Goal: Task Accomplishment & Management: Manage account settings

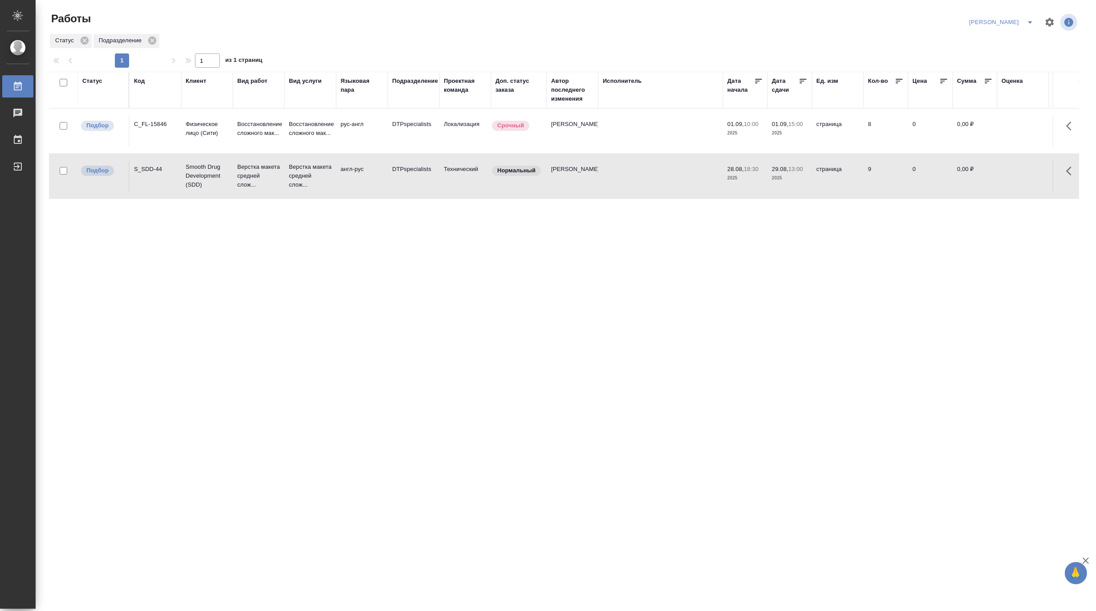
click at [1030, 19] on icon "split button" at bounding box center [1030, 22] width 11 height 11
click at [991, 42] on li "Матвеева_В работе" at bounding box center [997, 40] width 86 height 14
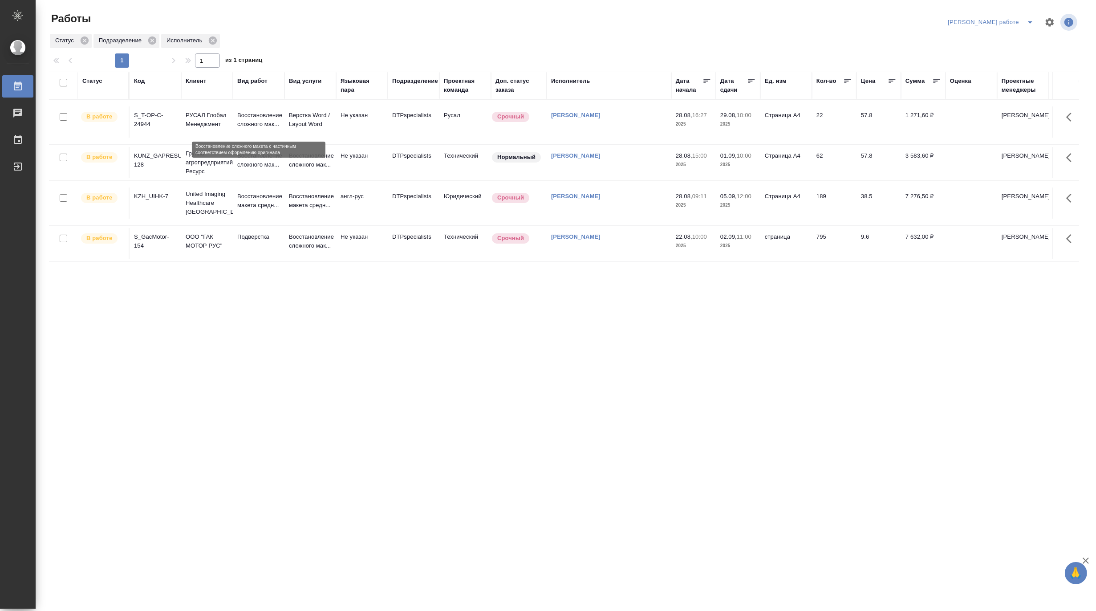
click at [245, 125] on p "Восстановление сложного мак..." at bounding box center [258, 120] width 43 height 18
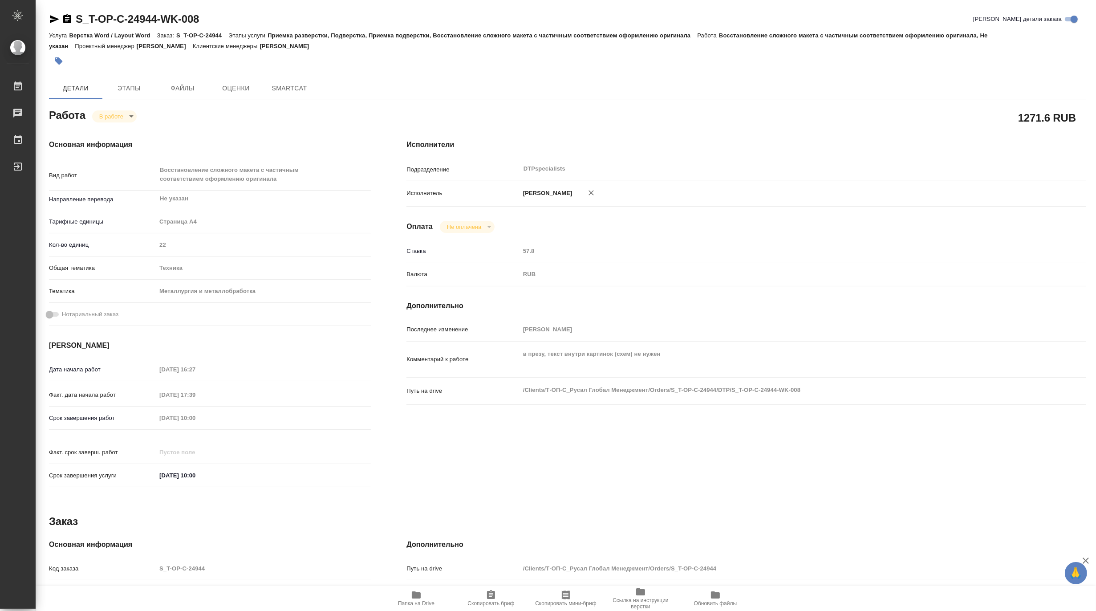
type textarea "x"
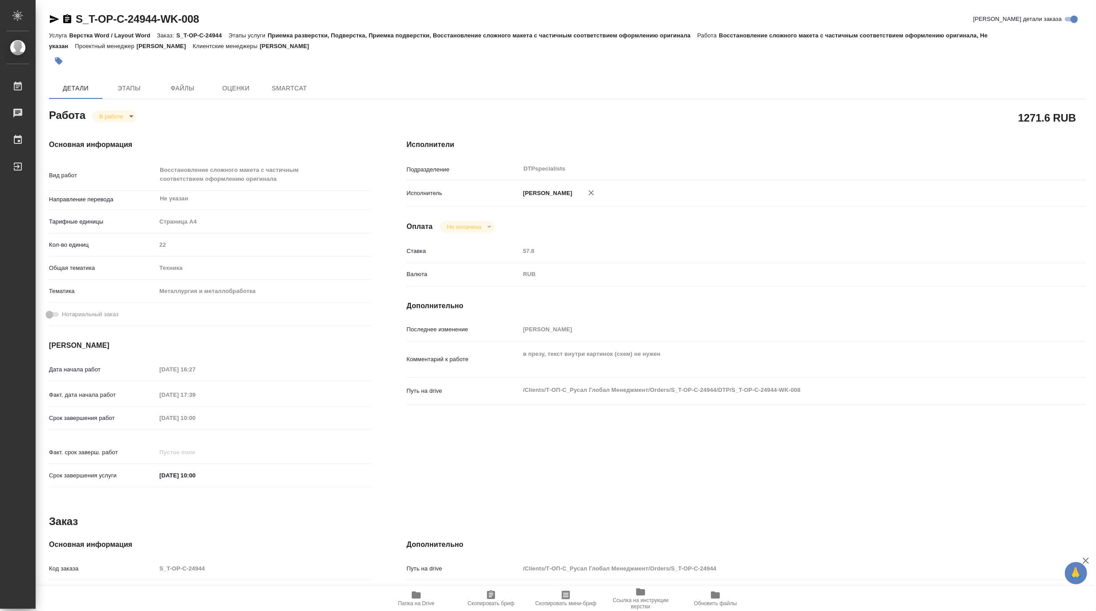
type textarea "x"
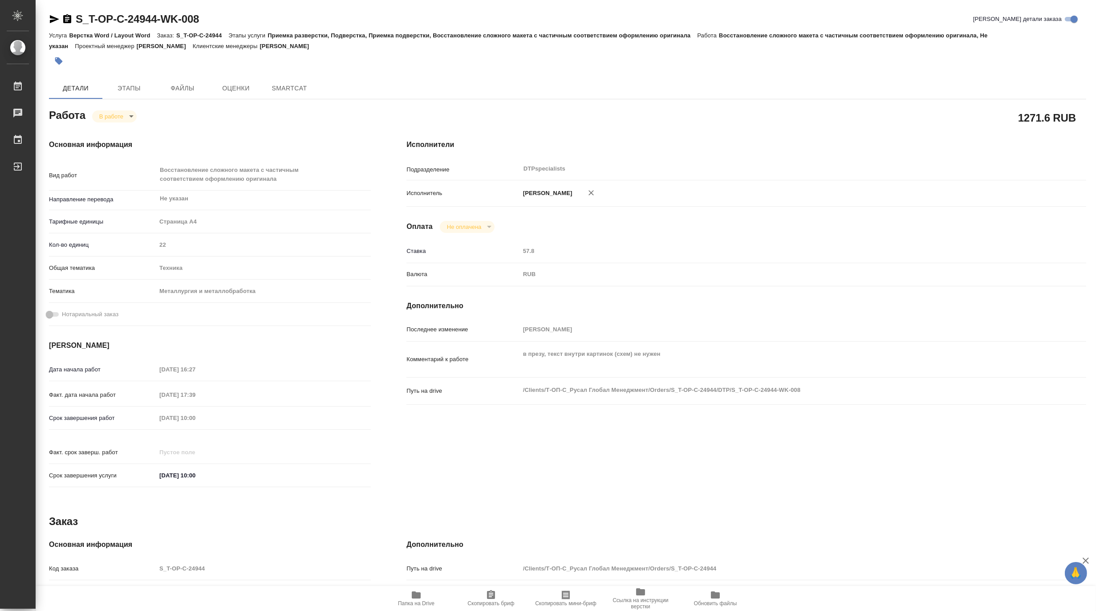
type textarea "x"
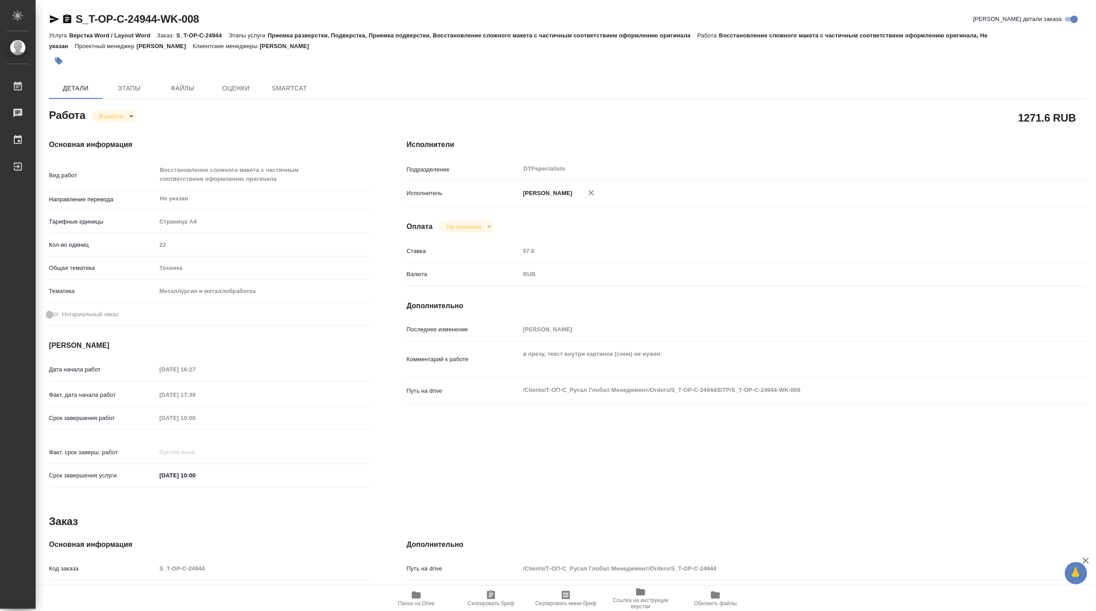
type textarea "x"
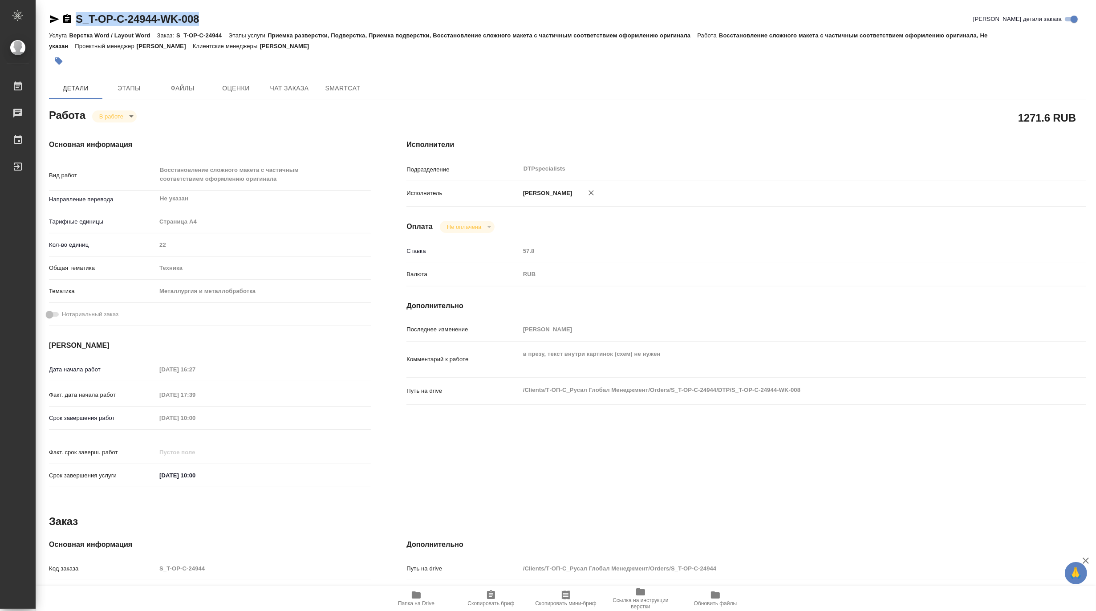
drag, startPoint x: 229, startPoint y: 23, endPoint x: 75, endPoint y: 10, distance: 154.6
click at [75, 10] on div "S_T-OP-C-24944-WK-008 Кратко детали заказа Услуга Верстка Word / Layout Word За…" at bounding box center [567, 389] width 1047 height 778
type textarea "x"
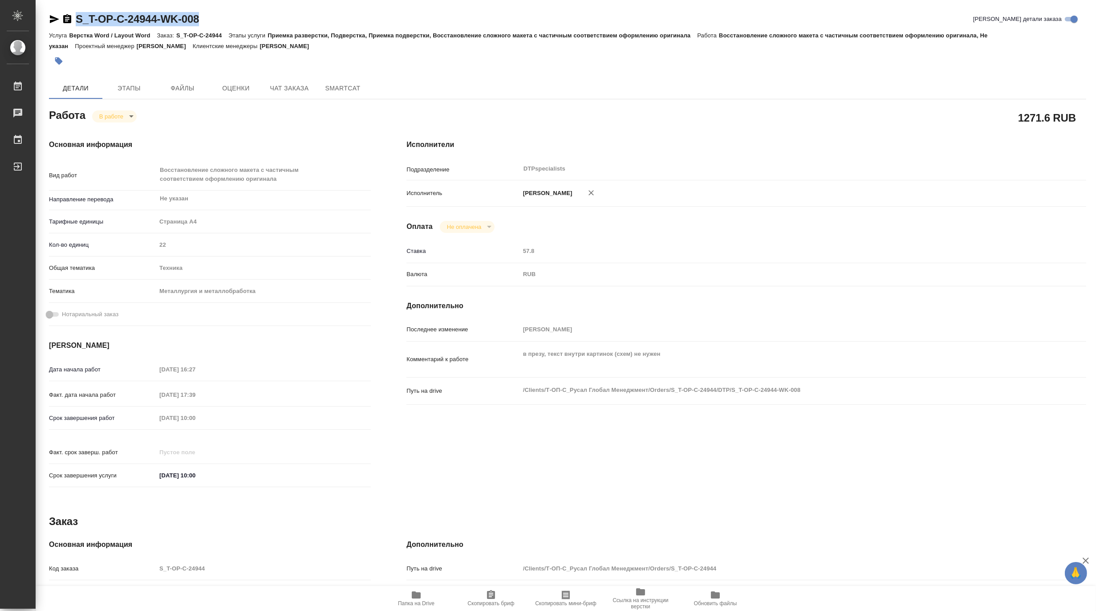
type textarea "x"
copy link "S_T-OP-C-24944-WK-008"
type textarea "x"
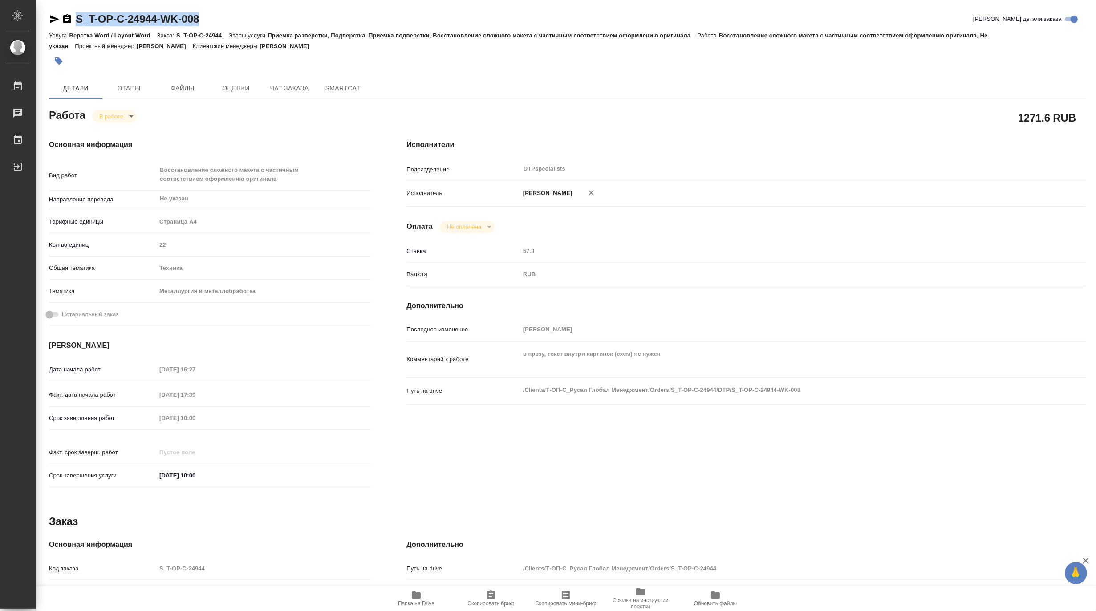
type textarea "x"
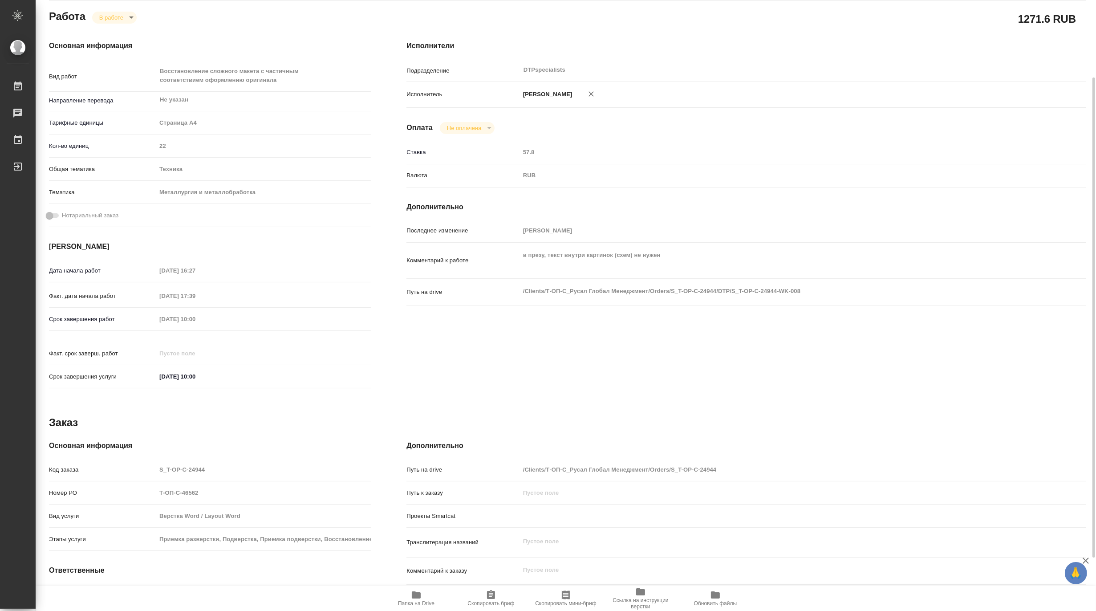
click at [407, 603] on span "Папка на Drive" at bounding box center [416, 603] width 37 height 6
